Goal: Information Seeking & Learning: Learn about a topic

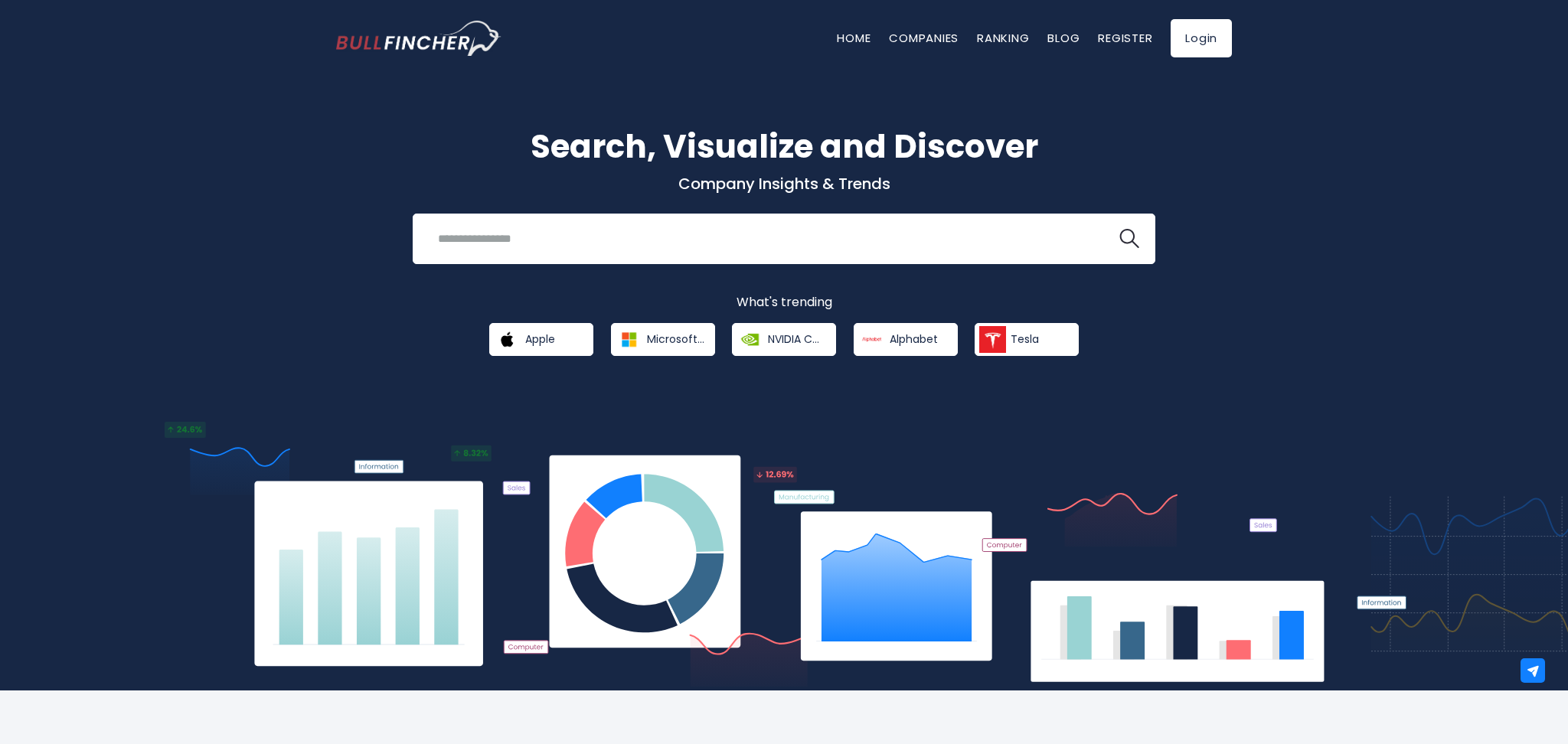
click at [1328, 488] on img at bounding box center [785, 556] width 1249 height 269
click at [1063, 38] on link "Blog" at bounding box center [1063, 38] width 32 height 16
click at [926, 35] on link "Companies" at bounding box center [923, 38] width 69 height 16
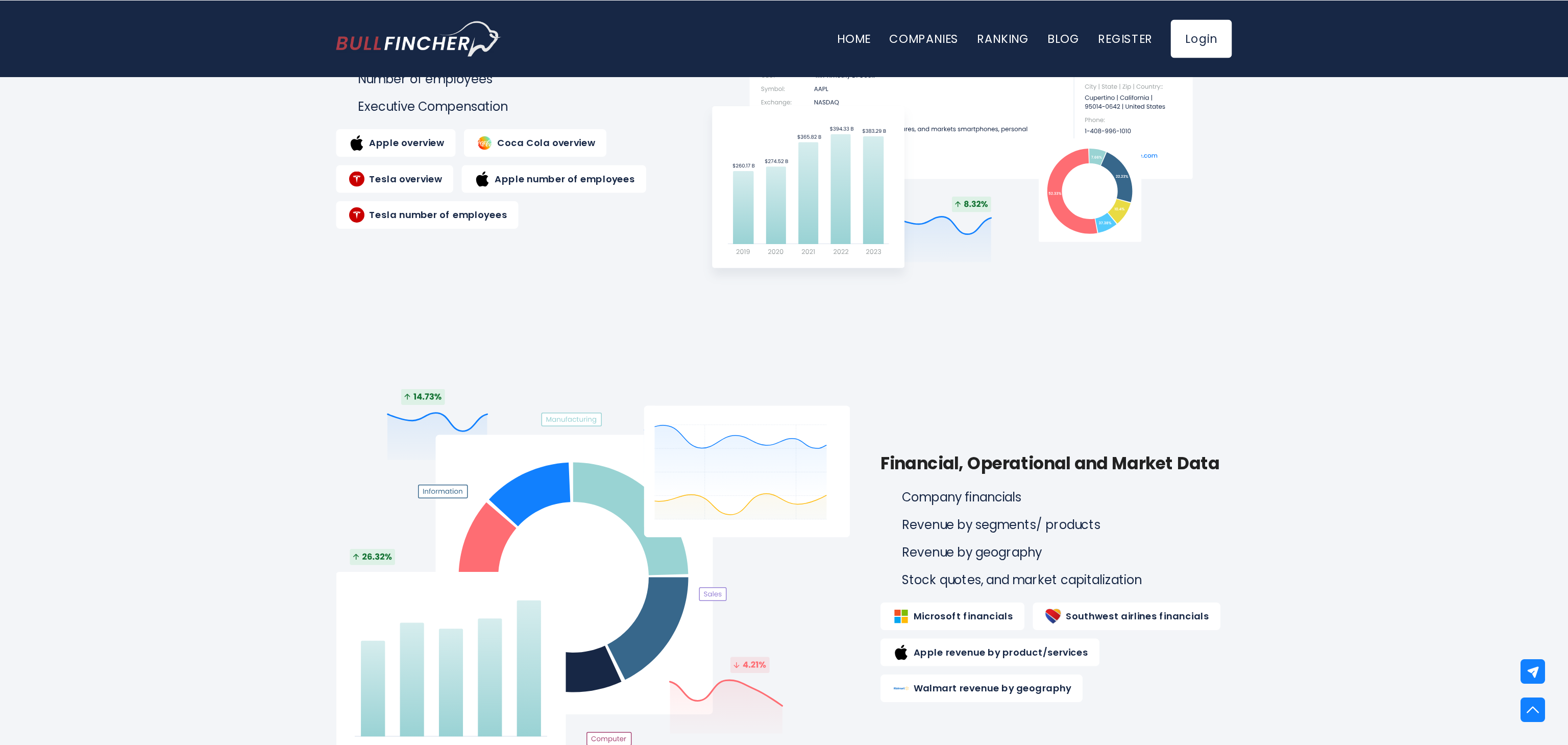
scroll to position [674, 0]
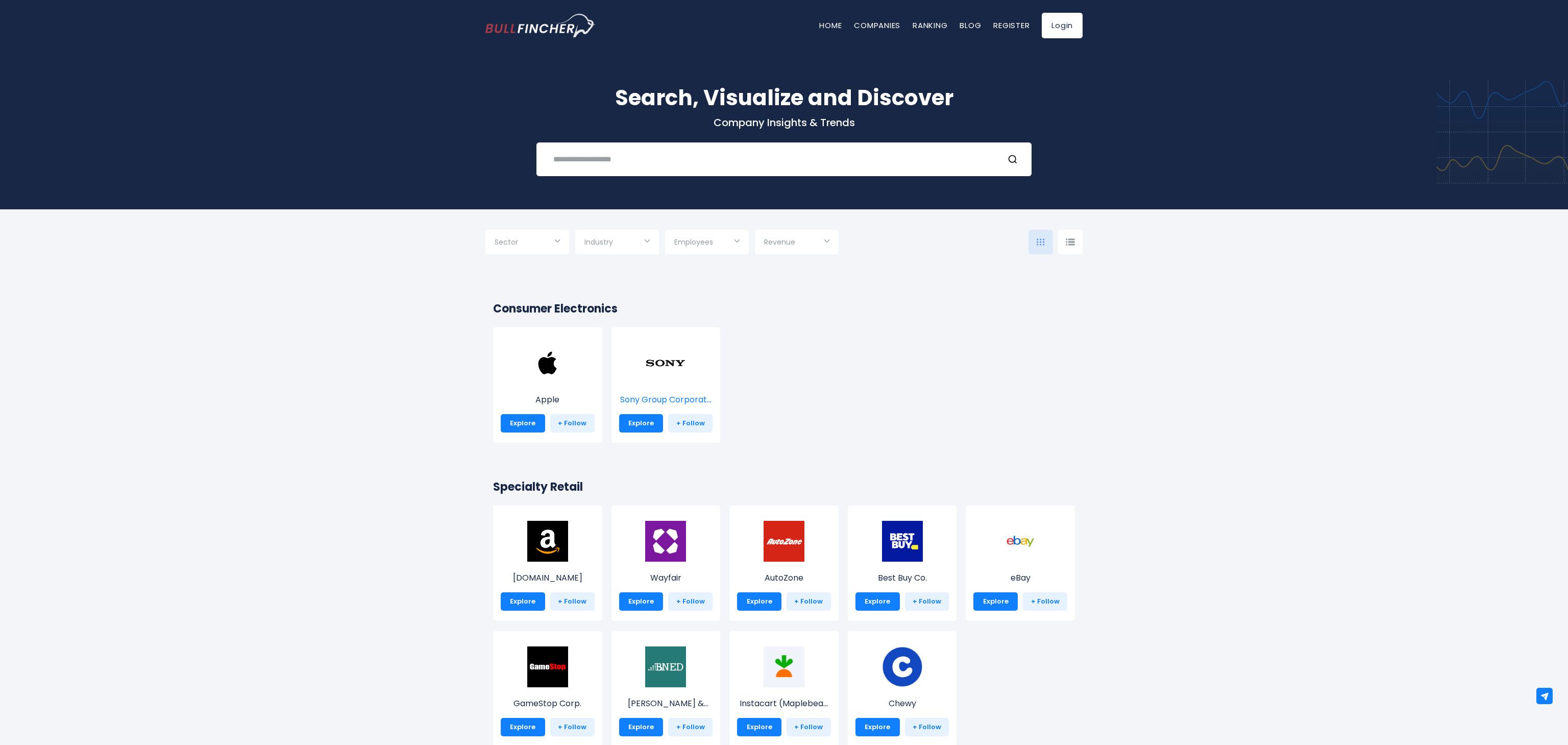
click at [709, 398] on p "Sony Group Corporat..." at bounding box center [666, 400] width 94 height 12
